Goal: Navigation & Orientation: Find specific page/section

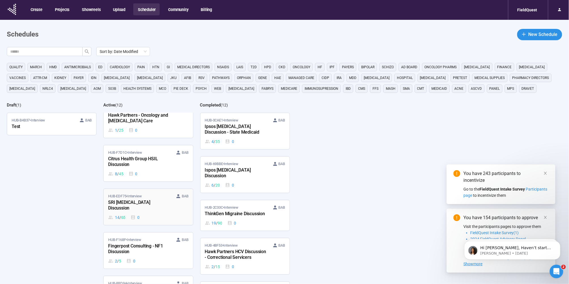
scroll to position [24, 0]
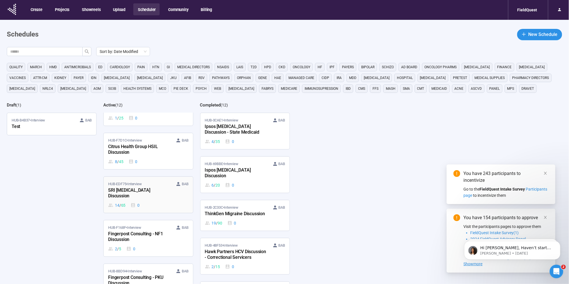
click at [148, 193] on div "SRI [MEDICAL_DATA] Discussion" at bounding box center [139, 193] width 62 height 13
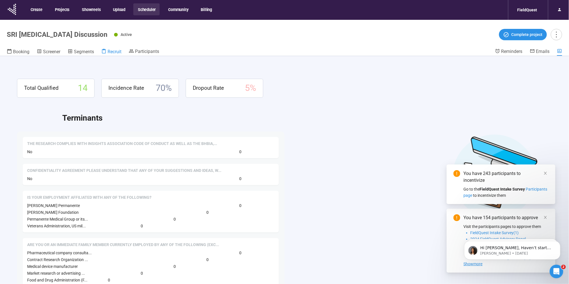
click at [118, 50] on span "Recruit" at bounding box center [115, 51] width 14 height 5
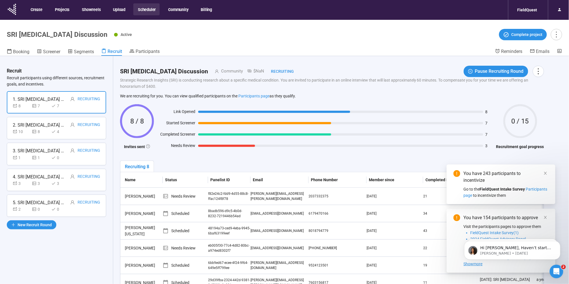
click at [147, 5] on button "Scheduler" at bounding box center [146, 9] width 26 height 12
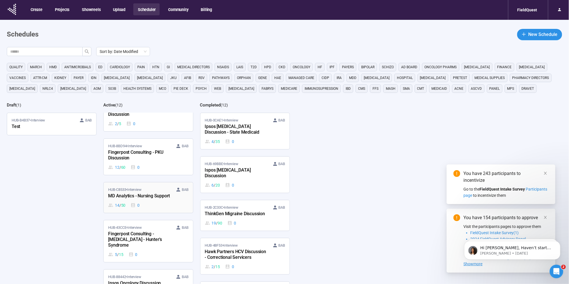
scroll to position [149, 0]
click at [149, 193] on div "MD Analytics - Nursing Support" at bounding box center [139, 195] width 62 height 7
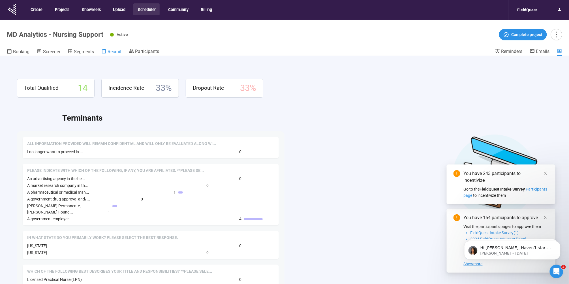
click at [117, 50] on span "Recruit" at bounding box center [115, 51] width 14 height 5
